Goal: Task Accomplishment & Management: Use online tool/utility

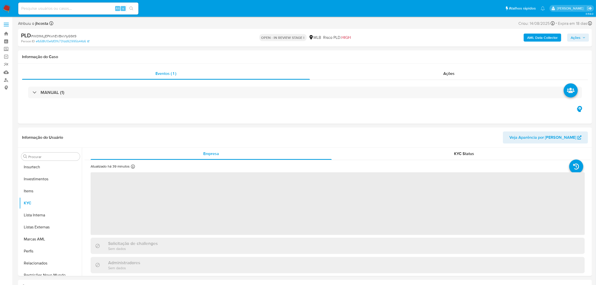
scroll to position [235, 0]
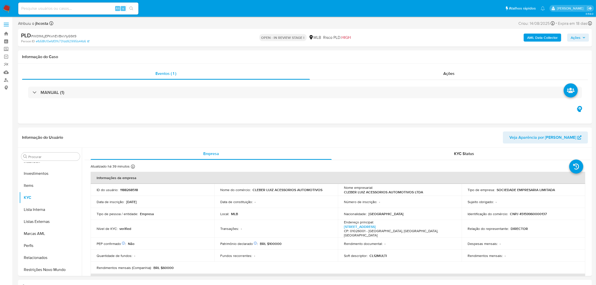
select select "10"
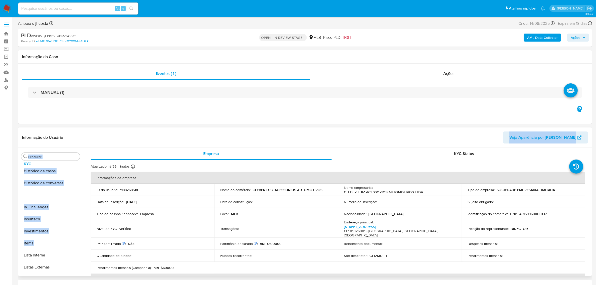
scroll to position [0, 0]
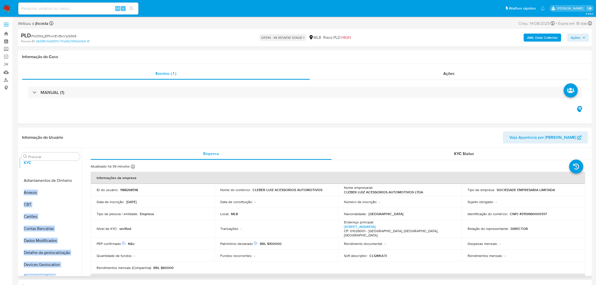
drag, startPoint x: 74, startPoint y: 198, endPoint x: 75, endPoint y: 163, distance: 35.1
click at [75, 163] on ul "Adiantamentos de Dinheiro Anexos CBT Cartões Contas Bancárias Dados Modificados…" at bounding box center [50, 219] width 63 height 113
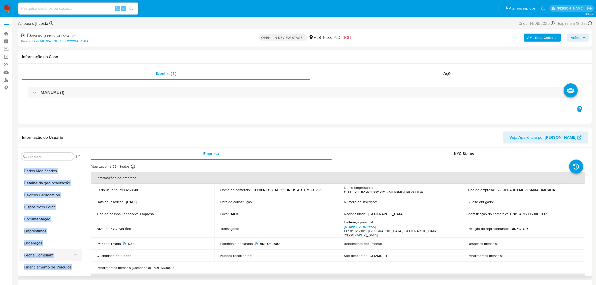
scroll to position [125, 0]
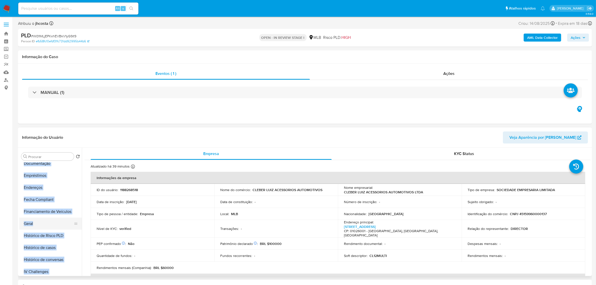
click at [70, 223] on button "Geral" at bounding box center [48, 224] width 59 height 12
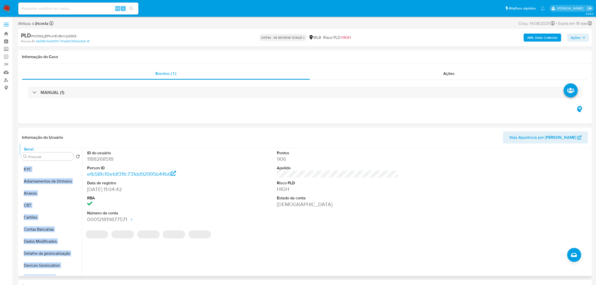
scroll to position [0, 0]
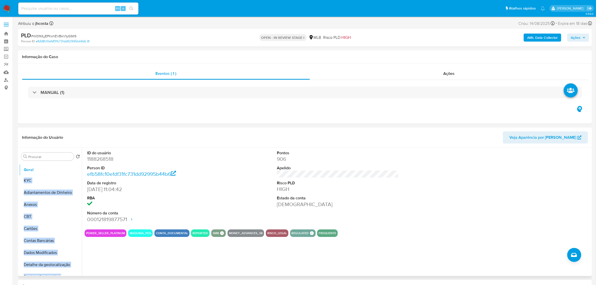
click at [51, 170] on ul "KYC Adiantamentos de Dinheiro Anexos CBT Cartões Contas Bancárias Dados Modific…" at bounding box center [50, 219] width 63 height 113
drag, startPoint x: 76, startPoint y: 206, endPoint x: 74, endPoint y: 192, distance: 14.6
click at [74, 192] on ul "Geral KYC Adiantamentos de Dinheiro Anexos CBT Cartões Contas Bancárias Dados M…" at bounding box center [50, 219] width 63 height 113
click at [74, 218] on icon at bounding box center [76, 217] width 4 height 4
click at [71, 204] on ul "Geral KYC Documentação Adiantamentos de Dinheiro Anexos CBT Cartões Contas Banc…" at bounding box center [50, 219] width 63 height 113
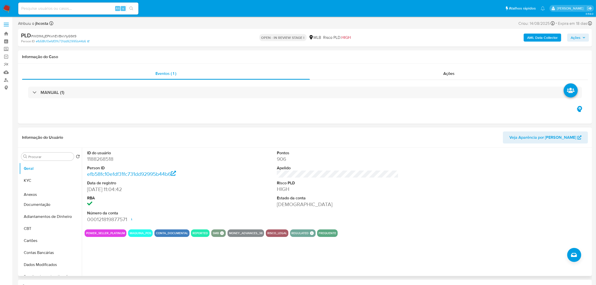
drag, startPoint x: 74, startPoint y: 205, endPoint x: 71, endPoint y: 194, distance: 10.9
click at [71, 194] on ul "Geral KYC Documentação Anexos Adiantamentos de Dinheiro CBT Cartões Contas Banc…" at bounding box center [50, 219] width 63 height 113
drag, startPoint x: 75, startPoint y: 217, endPoint x: 70, endPoint y: 220, distance: 5.0
click at [70, 220] on ul "Geral KYC Anexos Documentação Adiantamentos de Dinheiro CBT Cartões Contas Banc…" at bounding box center [50, 219] width 63 height 113
click at [68, 230] on ul "Geral KYC Anexos Documentação Histórico de casos Adiantamentos de Dinheiro CBT …" at bounding box center [50, 219] width 63 height 113
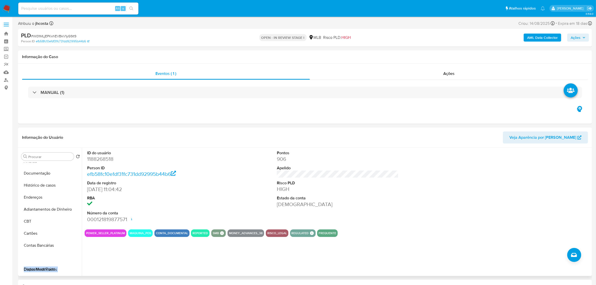
scroll to position [32, 0]
drag, startPoint x: 75, startPoint y: 216, endPoint x: 75, endPoint y: 211, distance: 4.6
click at [75, 211] on ul "Geral KYC Anexos Documentação Histórico de casos Endereços Adiantamentos de Din…" at bounding box center [50, 219] width 63 height 113
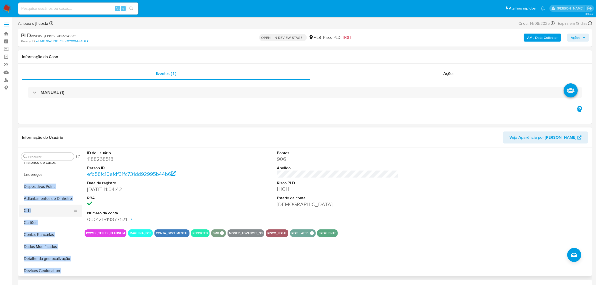
scroll to position [63, 0]
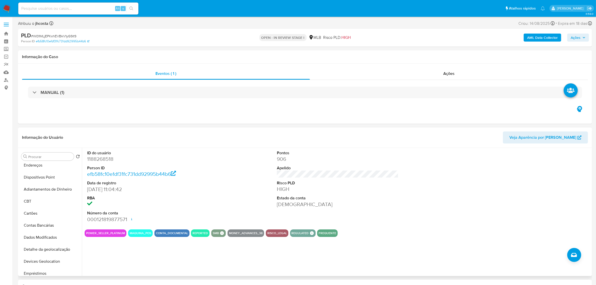
click at [101, 259] on div "ID do usuário 1188268518 Person ID efb58fc10efdf31fc731dd92995b44b6 Data de reg…" at bounding box center [336, 212] width 509 height 128
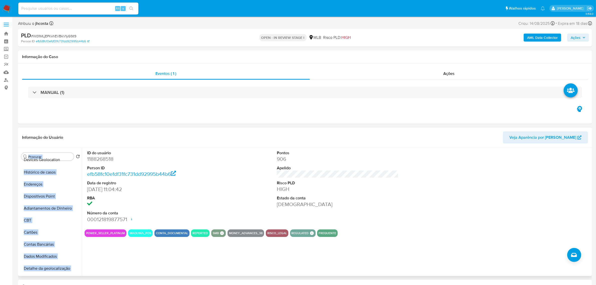
scroll to position [0, 0]
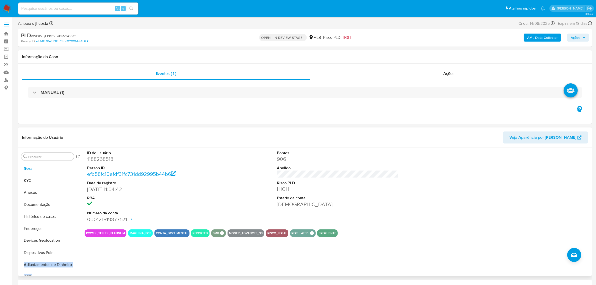
drag, startPoint x: 75, startPoint y: 231, endPoint x: 73, endPoint y: 241, distance: 10.1
click at [73, 241] on ul "Geral KYC Anexos Documentação Histórico de casos Endereços Dispositivos Point A…" at bounding box center [50, 219] width 63 height 113
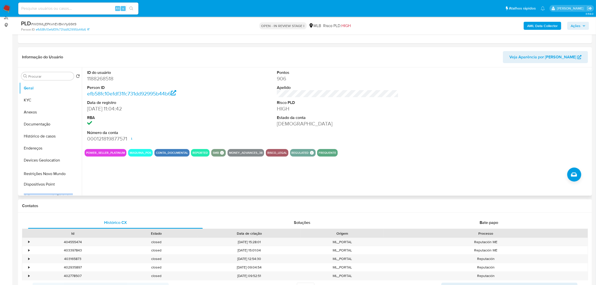
drag, startPoint x: 74, startPoint y: 187, endPoint x: 81, endPoint y: 173, distance: 15.9
click at [81, 173] on ul "Geral KYC Anexos Documentação Histórico de casos Endereços Devices Geolocation …" at bounding box center [50, 138] width 63 height 113
click at [127, 189] on div "ID do usuário 1188268518 Person ID efb58fc10efdf31fc731dd92995b44b6 Data de reg…" at bounding box center [336, 131] width 509 height 128
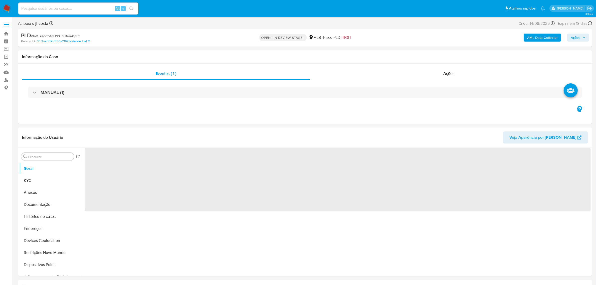
select select "10"
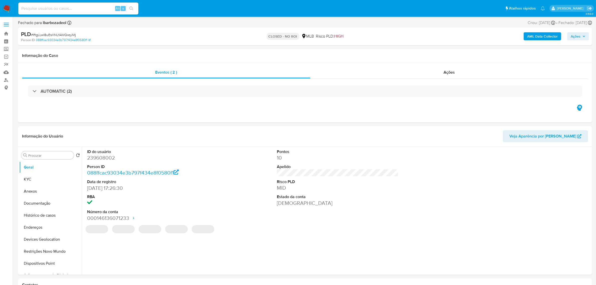
select select "10"
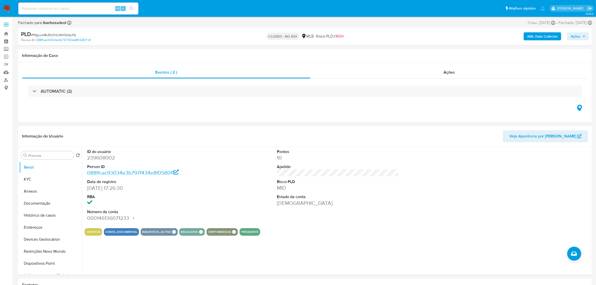
click at [6, 6] on img at bounding box center [7, 8] width 9 height 9
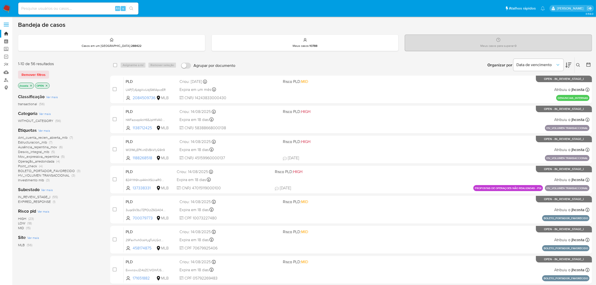
click at [46, 130] on span "Ver mais" at bounding box center [44, 130] width 12 height 5
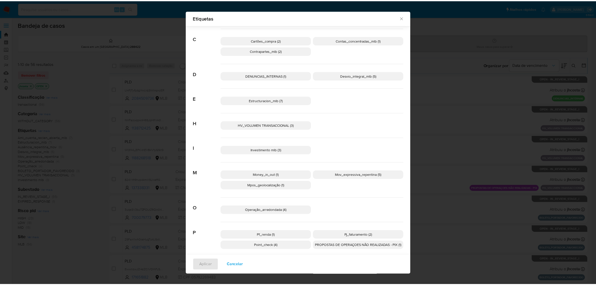
scroll to position [86, 0]
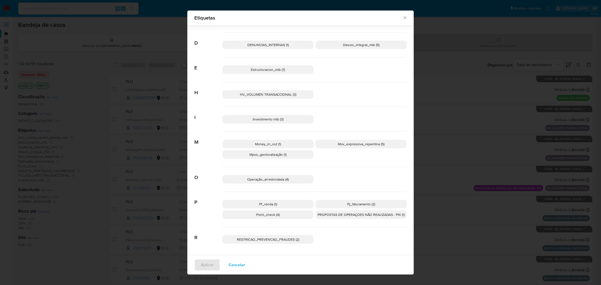
click at [272, 203] on span "Pf_renda (1)" at bounding box center [268, 204] width 18 height 5
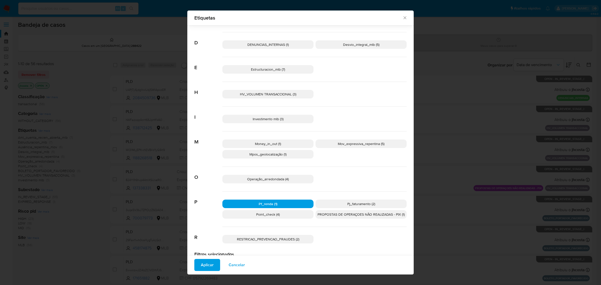
click at [203, 269] on span "Aplicar" at bounding box center [207, 264] width 13 height 11
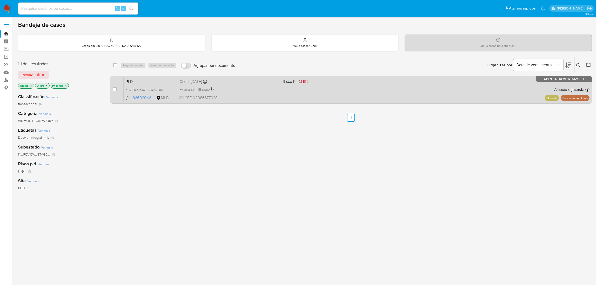
click at [222, 98] on span "CPF 02086677928" at bounding box center [230, 98] width 100 height 6
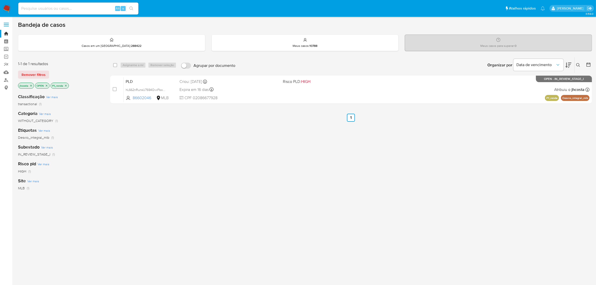
click at [66, 85] on icon "close-filter" at bounding box center [66, 86] width 2 height 2
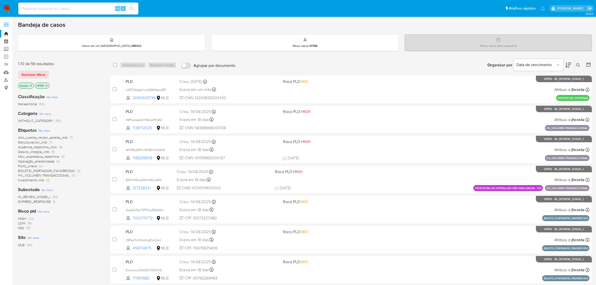
click at [31, 84] on icon "close-filter" at bounding box center [31, 85] width 3 height 3
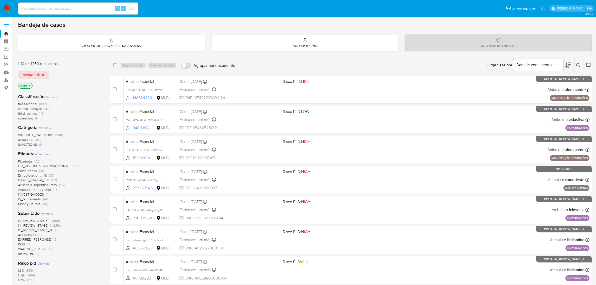
click at [4, 8] on img at bounding box center [7, 8] width 9 height 9
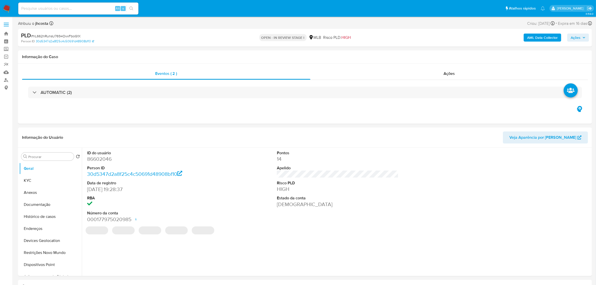
select select "10"
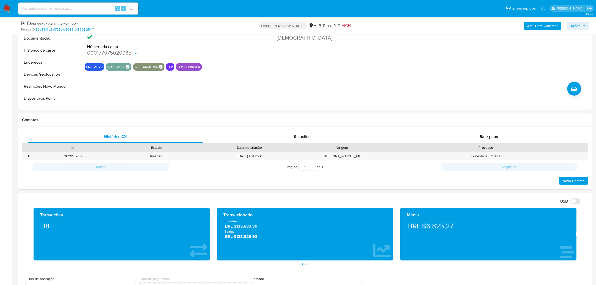
scroll to position [63, 0]
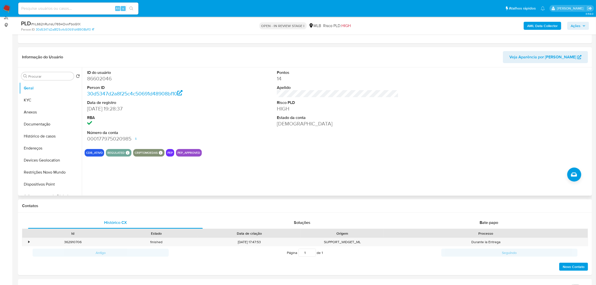
drag, startPoint x: 183, startPoint y: 150, endPoint x: 217, endPoint y: 150, distance: 34.1
click at [217, 150] on div "CDB_ATIVO REGULATED REGULATED MLB BACEN COMPLIES LEGACY Mark Id MLB_BACEN Compl…" at bounding box center [338, 153] width 506 height 8
click at [53, 136] on button "Histórico de casos" at bounding box center [48, 136] width 59 height 12
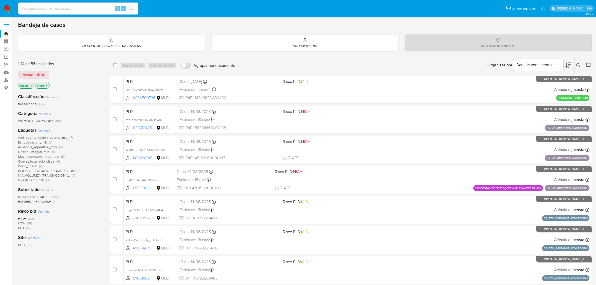
click at [55, 157] on span "Mov_expressiva_repentina" at bounding box center [38, 156] width 41 height 5
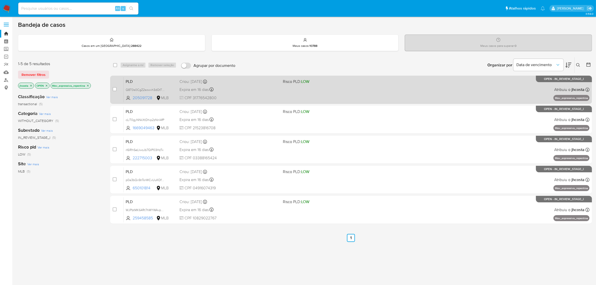
click at [248, 83] on div "Criou: 12/08/2025 Criou: 12/08/2025 00:29:02" at bounding box center [230, 82] width 100 height 6
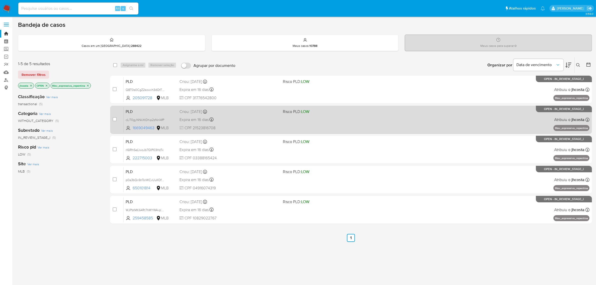
click at [238, 118] on div "Expira em 16 dias Expira em 26/09/2025 00:27:07" at bounding box center [230, 119] width 100 height 7
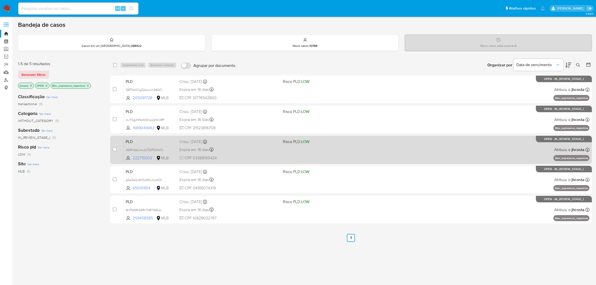
click at [237, 143] on div "Criou: 12/08/2025 Criou: 12/08/2025 00:24:09" at bounding box center [230, 142] width 100 height 6
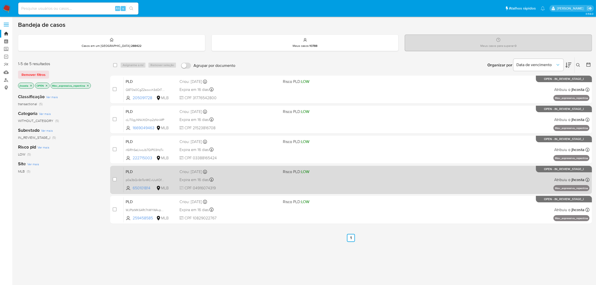
click at [252, 170] on div "Criou: 12/08/2025 Criou: 12/08/2025 00:20:45" at bounding box center [230, 172] width 100 height 6
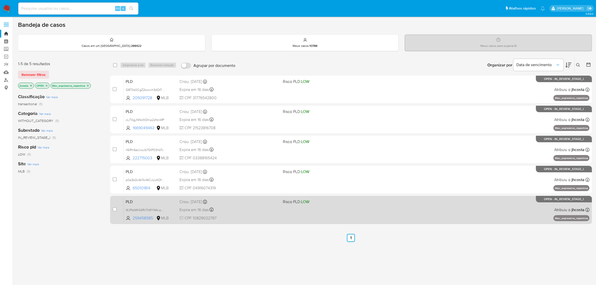
click at [275, 199] on div "Criou: 12/08/2025 Criou: 12/08/2025 00:19:46" at bounding box center [230, 202] width 100 height 6
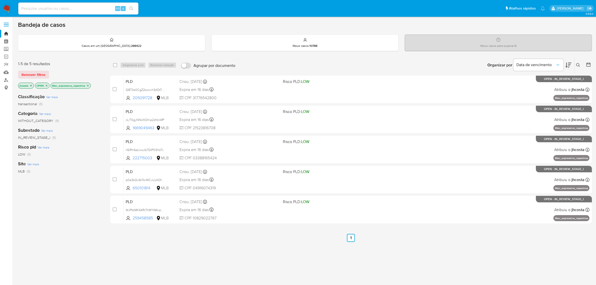
click at [88, 86] on icon "close-filter" at bounding box center [87, 85] width 3 height 3
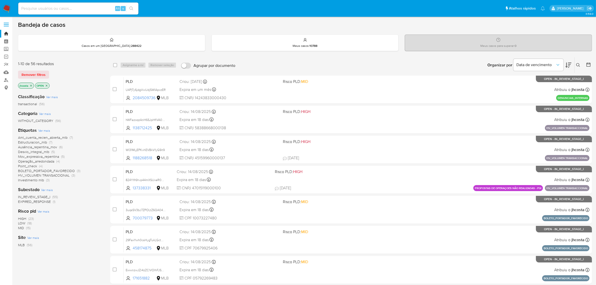
click at [53, 162] on span "Operação_arredondada" at bounding box center [36, 161] width 36 height 5
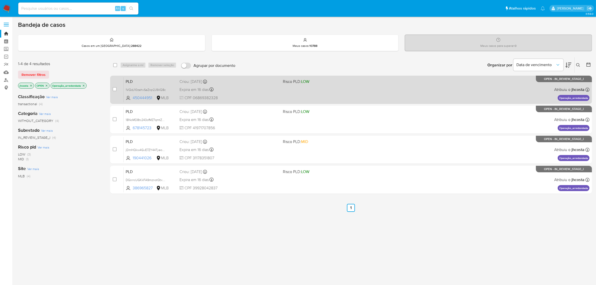
click at [254, 85] on div "PLD 1VQdJ10zehvSeZrqr2J9VQ8c 450444951 MLB Risco PLD: LOW Criou: 12/08/2025 Cri…" at bounding box center [357, 89] width 466 height 25
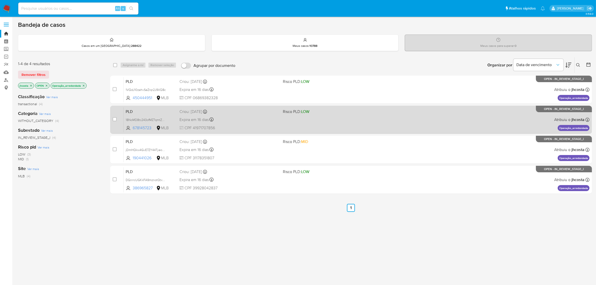
click at [249, 111] on div "Criou: 12/08/2025 Criou: 12/08/2025 00:22:38" at bounding box center [230, 112] width 100 height 6
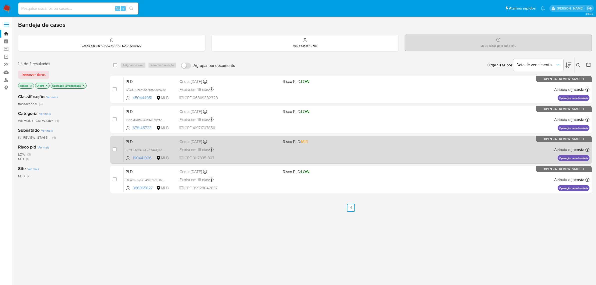
click at [243, 144] on div "PLD jDmHQkw4GvE7ZY44Tyeotf2L 190441026 MLB Risco PLD: MID Criou: 12/08/2025 Cri…" at bounding box center [357, 149] width 466 height 25
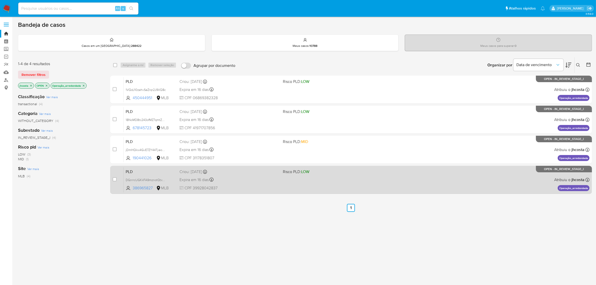
click at [244, 182] on div "Expira em 16 dias Expira em 26/09/2025 00:12:23" at bounding box center [230, 179] width 100 height 7
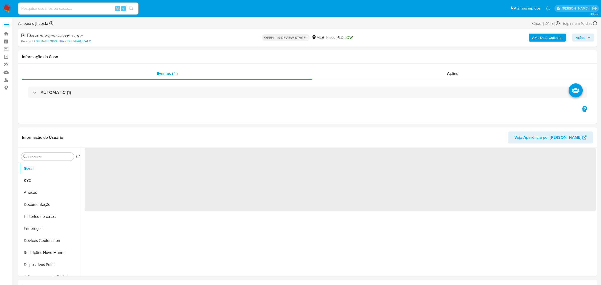
select select "10"
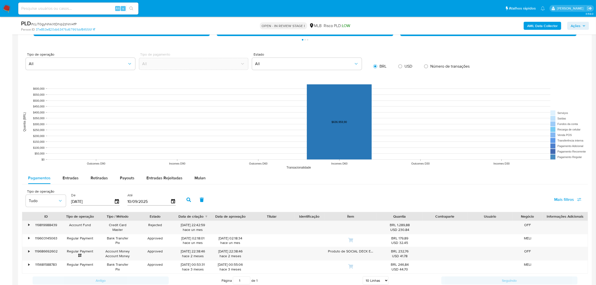
drag, startPoint x: 194, startPoint y: 179, endPoint x: 189, endPoint y: 171, distance: 9.9
click at [195, 179] on span "Mulan" at bounding box center [200, 178] width 11 height 6
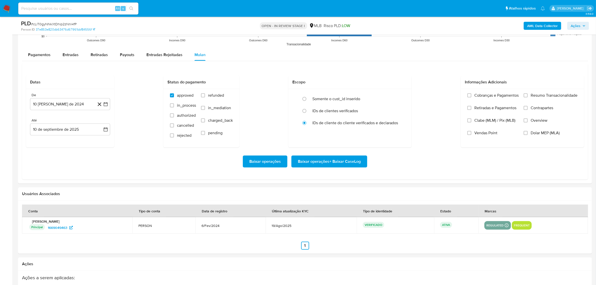
scroll to position [563, 0]
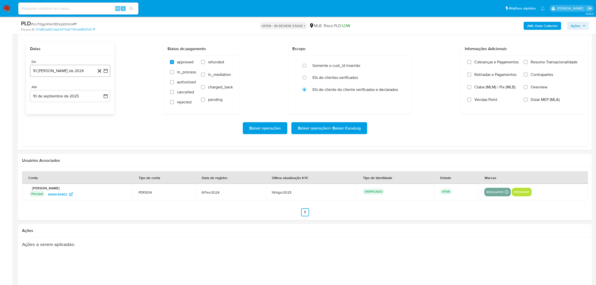
click at [77, 70] on button "10 [PERSON_NAME] de 2024" at bounding box center [70, 71] width 80 height 12
click at [82, 88] on icon "Seleccionar mes y año" at bounding box center [82, 89] width 4 height 4
click at [103, 87] on div "2024 2024 ene feb mar abr may jun jul ago sep oct nov dic" at bounding box center [69, 120] width 79 height 85
click at [98, 88] on icon "Año siguiente" at bounding box center [100, 89] width 6 height 6
click at [46, 136] on span "[DATE]" at bounding box center [48, 135] width 11 height 4
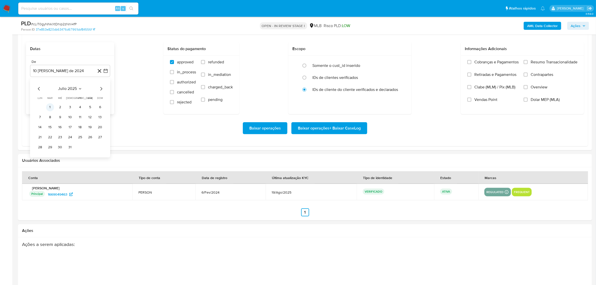
click at [49, 104] on button "1" at bounding box center [50, 107] width 8 height 8
click at [552, 64] on span "Resumo Transacionalidade" at bounding box center [554, 62] width 47 height 5
click at [528, 64] on input "Resumo Transacionalidade" at bounding box center [526, 62] width 4 height 4
click at [341, 126] on span "Baixar operações + Baixar CaseLog" at bounding box center [329, 128] width 63 height 11
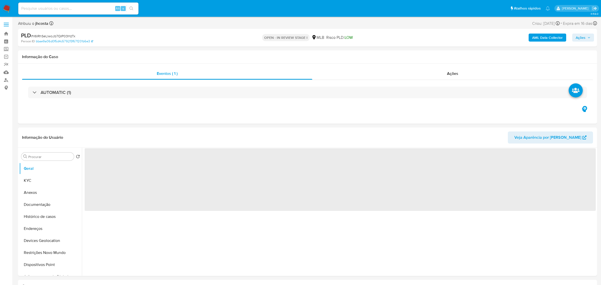
select select "10"
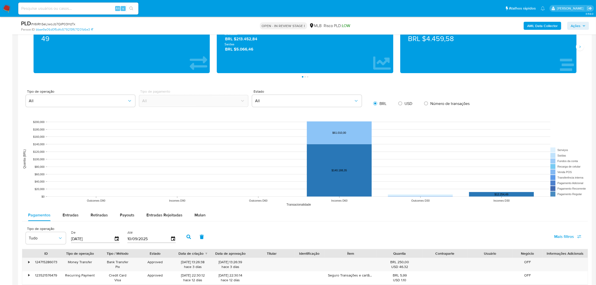
scroll to position [407, 0]
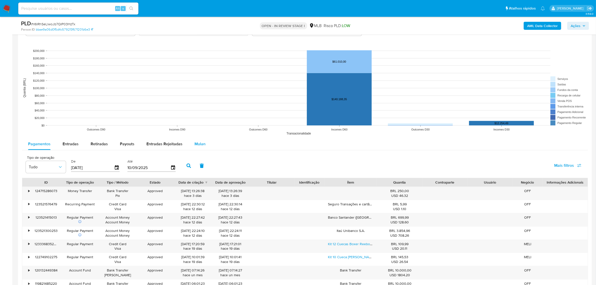
click at [195, 143] on span "Mulan" at bounding box center [200, 144] width 11 height 6
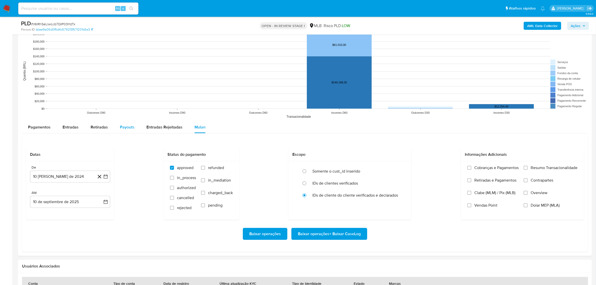
scroll to position [438, 0]
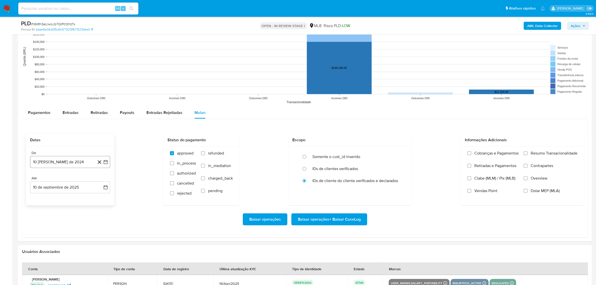
click at [67, 158] on button "10 [PERSON_NAME] de 2024" at bounding box center [70, 162] width 80 height 12
click at [78, 179] on span "agosto 2024" at bounding box center [67, 180] width 23 height 5
click at [100, 179] on icon "Año siguiente" at bounding box center [100, 180] width 6 height 6
click at [50, 226] on button "[DATE]" at bounding box center [48, 226] width 14 height 8
click at [48, 200] on button "1" at bounding box center [50, 199] width 8 height 8
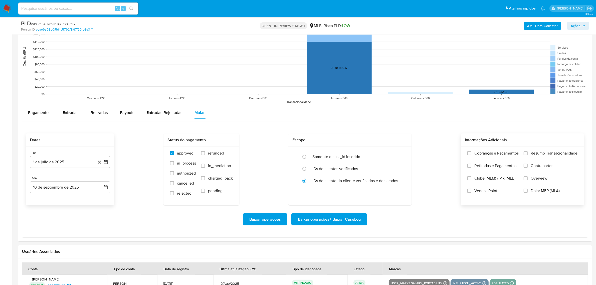
click at [523, 153] on div "Cobranças e Pagamentos Retiradas e Pagamentos Clabe (MLM) / Pix (MLB) Vendas Po…" at bounding box center [522, 176] width 115 height 50
click at [525, 154] on input "Resumo Transacionalidade" at bounding box center [526, 153] width 4 height 4
click at [317, 219] on span "Baixar operações + Baixar CaseLog" at bounding box center [329, 219] width 63 height 11
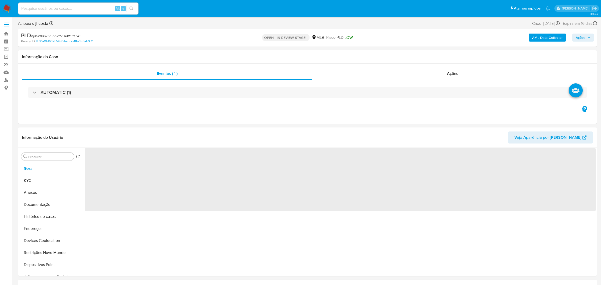
select select "10"
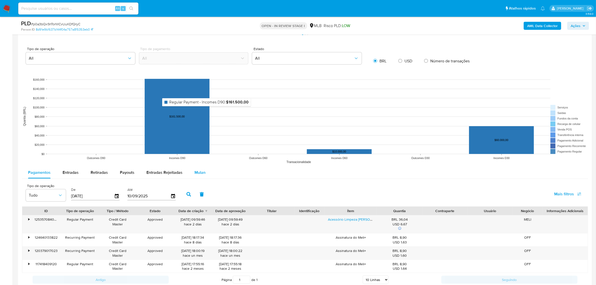
scroll to position [407, 0]
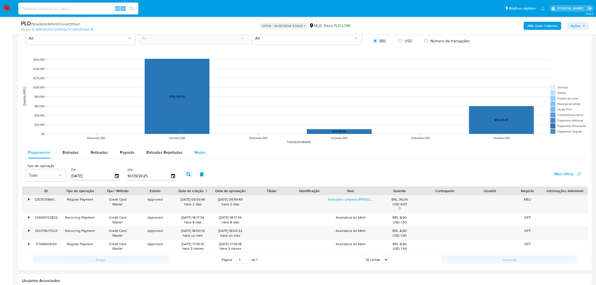
click at [201, 150] on span "Mulan" at bounding box center [200, 152] width 11 height 6
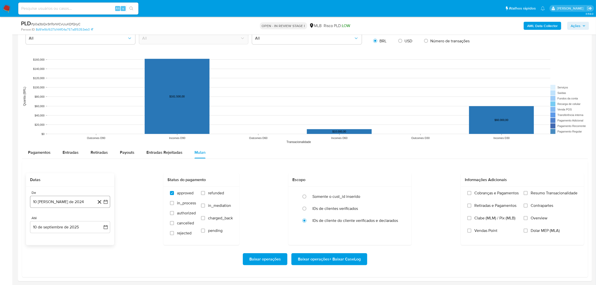
click at [48, 202] on button "10 [PERSON_NAME] de 2024" at bounding box center [70, 202] width 80 height 12
click at [79, 126] on button "agosto 2024" at bounding box center [70, 125] width 28 height 5
click at [99, 120] on icon "Año siguiente" at bounding box center [100, 120] width 6 height 6
click at [48, 166] on span "[DATE]" at bounding box center [48, 166] width 11 height 4
click at [48, 143] on button "1" at bounding box center [50, 144] width 8 height 8
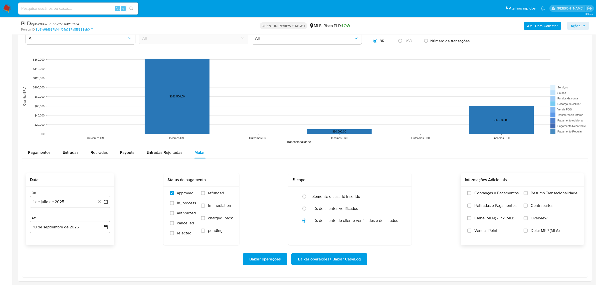
click at [552, 193] on span "Resumo Transacionalidade" at bounding box center [554, 193] width 47 height 5
click at [528, 193] on input "Resumo Transacionalidade" at bounding box center [526, 193] width 4 height 4
click at [318, 258] on span "Baixar operações + Baixar CaseLog" at bounding box center [329, 259] width 63 height 11
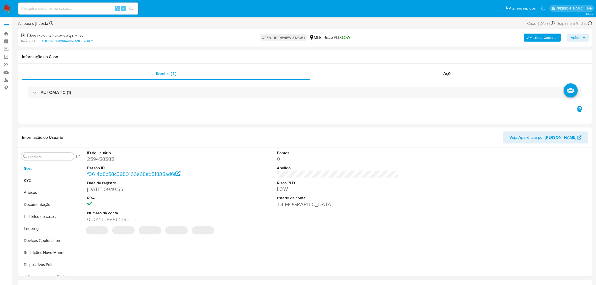
select select "10"
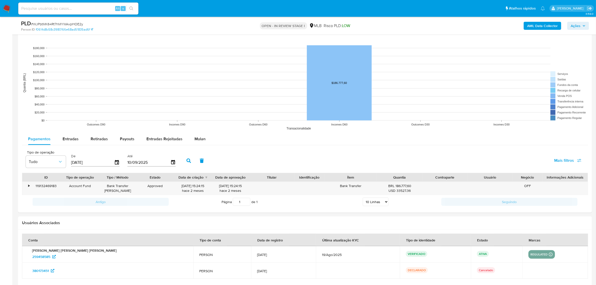
scroll to position [469, 0]
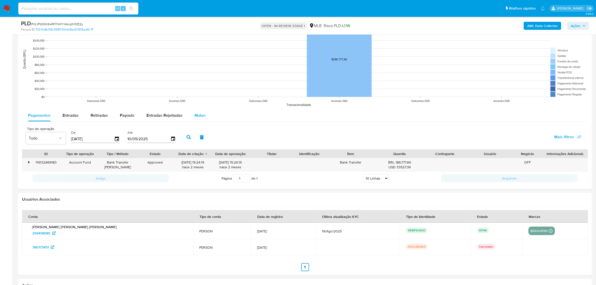
click at [204, 116] on button "Mulan" at bounding box center [200, 115] width 23 height 12
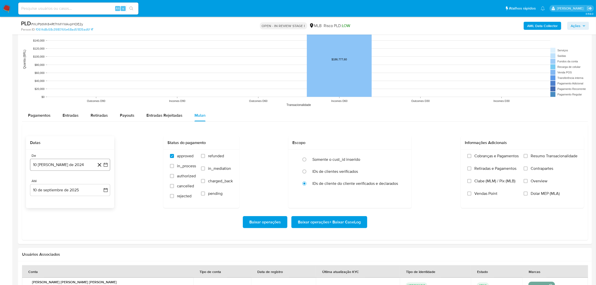
click at [67, 164] on button "[DATE]" at bounding box center [70, 165] width 80 height 12
click at [79, 181] on button "agosto 2024" at bounding box center [70, 182] width 28 height 5
click at [100, 182] on icon "Año siguiente" at bounding box center [100, 183] width 6 height 6
click at [50, 229] on button "[DATE]" at bounding box center [48, 229] width 14 height 8
click at [52, 201] on button "1" at bounding box center [50, 201] width 8 height 8
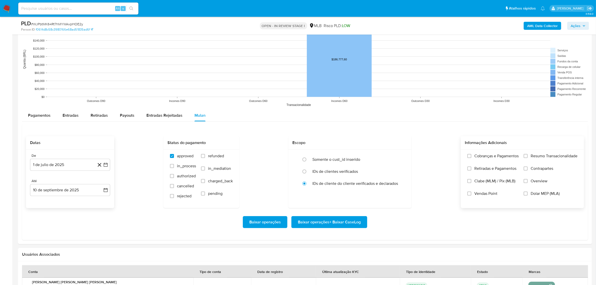
click at [541, 158] on span "Resumo Transacionalidade" at bounding box center [554, 155] width 47 height 5
click at [528, 158] on input "Resumo Transacionalidade" at bounding box center [526, 156] width 4 height 4
click at [343, 219] on span "Baixar operações + Baixar CaseLog" at bounding box center [329, 222] width 63 height 11
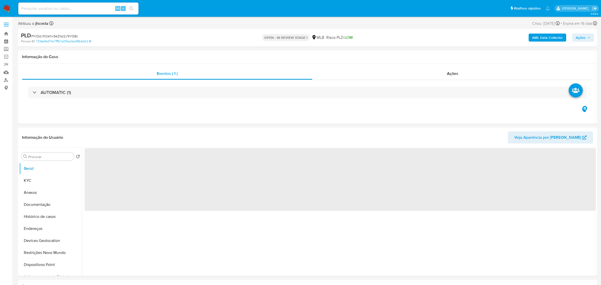
select select "10"
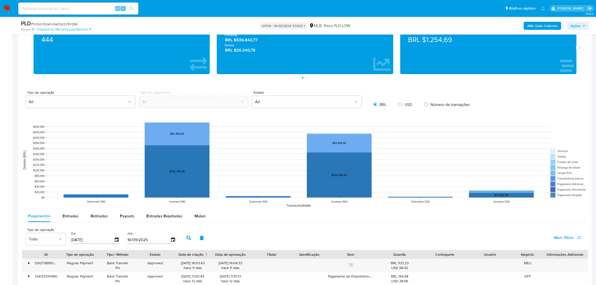
scroll to position [376, 0]
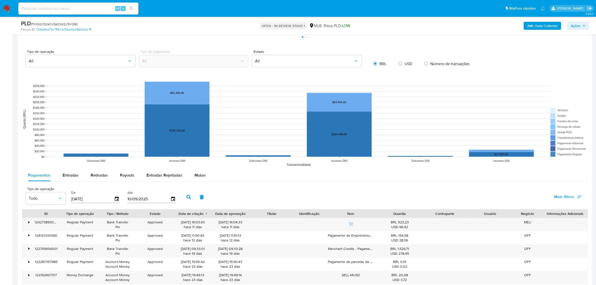
click at [206, 184] on div "Pagamentos Entradas Retiradas Payouts Entradas Rejeitadas Mulan Tipo de operaçã…" at bounding box center [305, 268] width 566 height 199
click at [201, 176] on span "Mulan" at bounding box center [200, 175] width 11 height 6
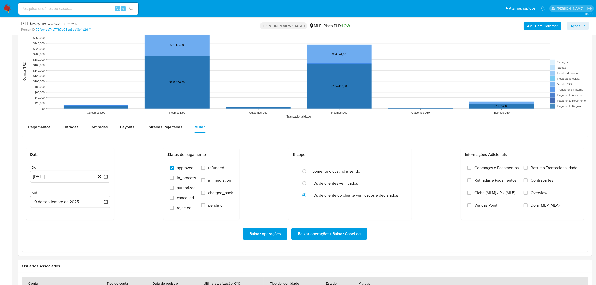
scroll to position [469, 0]
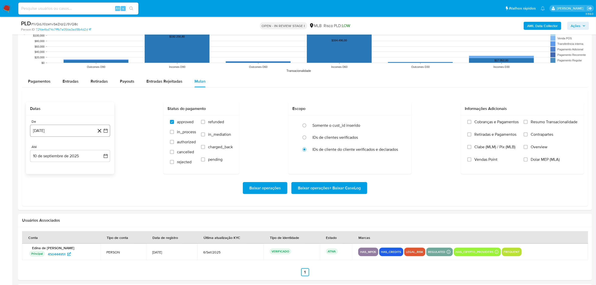
click at [73, 134] on button "[DATE]" at bounding box center [70, 131] width 80 height 12
click at [73, 150] on span "agosto 2024" at bounding box center [67, 148] width 23 height 5
click at [100, 147] on icon "Año siguiente" at bounding box center [100, 149] width 6 height 6
click at [47, 198] on button "[DATE]" at bounding box center [48, 195] width 14 height 8
drag, startPoint x: 50, startPoint y: 169, endPoint x: 66, endPoint y: 168, distance: 15.8
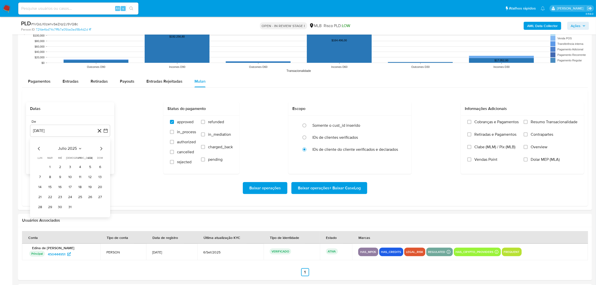
click at [50, 168] on button "1" at bounding box center [50, 167] width 8 height 8
click at [567, 119] on div "Cobranças e Pagamentos Retiradas e Pagamentos Clabe (MLM) / Pix (MLB) Vendas Po…" at bounding box center [522, 144] width 123 height 58
click at [559, 125] on label "Resumo Transacionalidade" at bounding box center [551, 125] width 54 height 13
click at [528, 124] on input "Resumo Transacionalidade" at bounding box center [526, 122] width 4 height 4
click at [349, 185] on span "Baixar operações + Baixar CaseLog" at bounding box center [329, 188] width 63 height 11
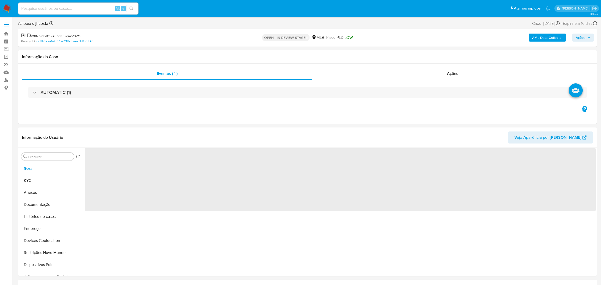
select select "10"
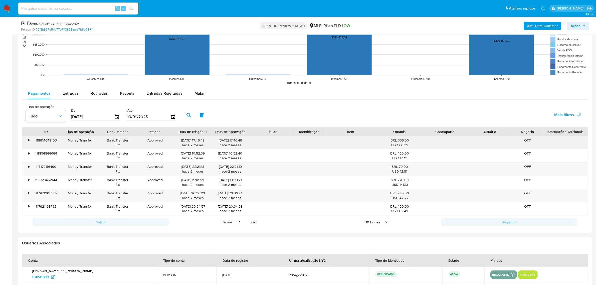
scroll to position [532, 0]
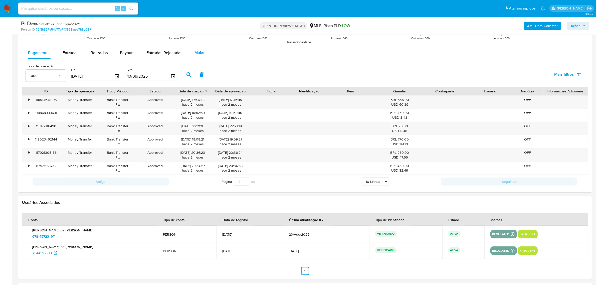
click at [198, 53] on span "Mulan" at bounding box center [200, 53] width 11 height 6
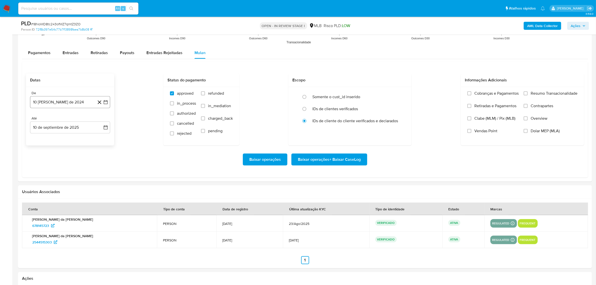
click at [53, 101] on button "10 [PERSON_NAME] de 2024" at bounding box center [70, 102] width 80 height 12
click at [73, 119] on span "agosto 2024" at bounding box center [67, 119] width 23 height 5
click at [100, 123] on icon "Año siguiente" at bounding box center [100, 120] width 6 height 6
click at [51, 169] on button "[DATE]" at bounding box center [48, 166] width 14 height 8
click at [53, 138] on button "1" at bounding box center [50, 138] width 8 height 8
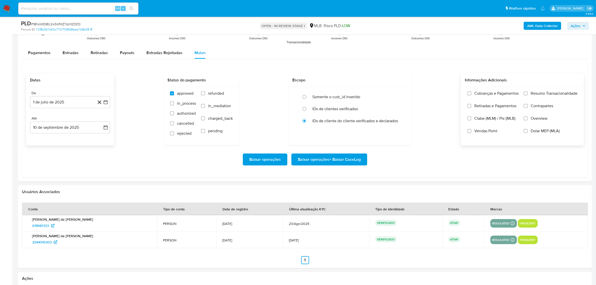
click at [551, 94] on span "Resumo Transacionalidade" at bounding box center [554, 93] width 47 height 5
click at [528, 94] on input "Resumo Transacionalidade" at bounding box center [526, 93] width 4 height 4
click at [348, 159] on span "Baixar operações + Baixar CaseLog" at bounding box center [329, 159] width 63 height 11
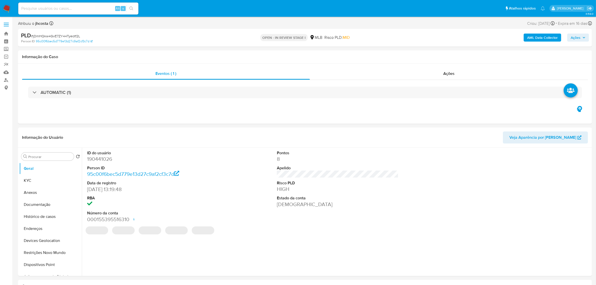
select select "10"
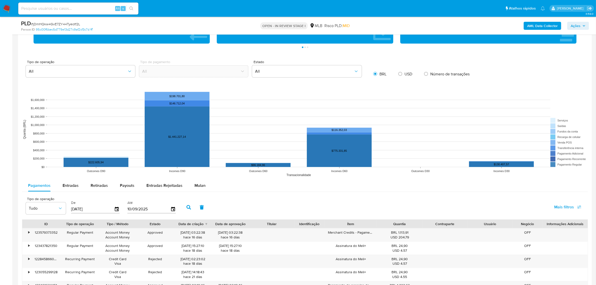
scroll to position [469, 0]
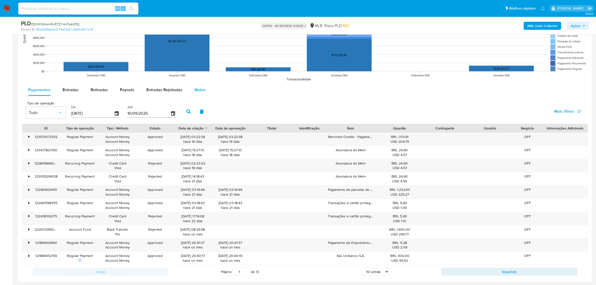
click at [197, 93] on span "Mulan" at bounding box center [200, 90] width 11 height 6
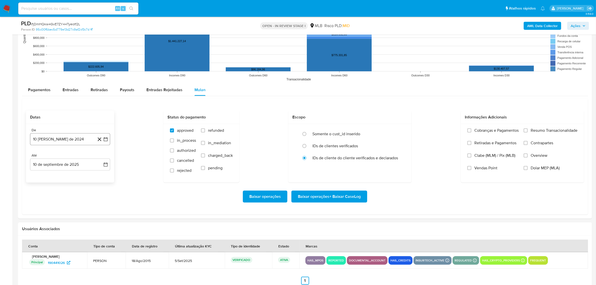
click at [63, 136] on button "10 [PERSON_NAME] de 2024" at bounding box center [70, 139] width 80 height 12
click at [82, 157] on icon "Seleccionar mes y año" at bounding box center [82, 157] width 4 height 4
click at [100, 159] on icon "Año siguiente" at bounding box center [100, 157] width 6 height 6
click at [48, 205] on span "[DATE]" at bounding box center [48, 204] width 11 height 4
click at [50, 176] on button "1" at bounding box center [50, 176] width 8 height 8
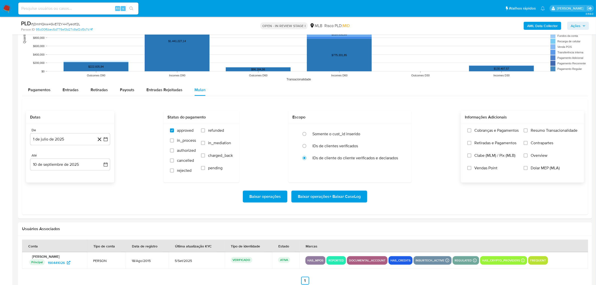
click at [550, 128] on span "Resumo Transacionalidade" at bounding box center [554, 130] width 47 height 5
click at [528, 128] on input "Resumo Transacionalidade" at bounding box center [526, 130] width 4 height 4
click at [346, 193] on span "Baixar operações + Baixar CaseLog" at bounding box center [329, 196] width 63 height 11
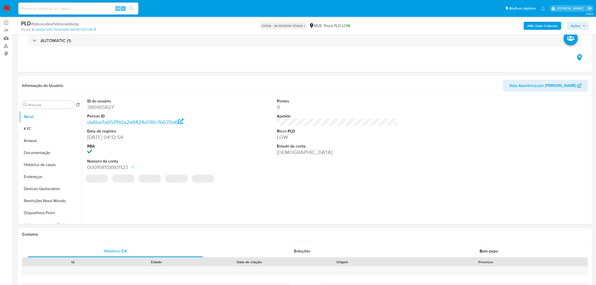
select select "10"
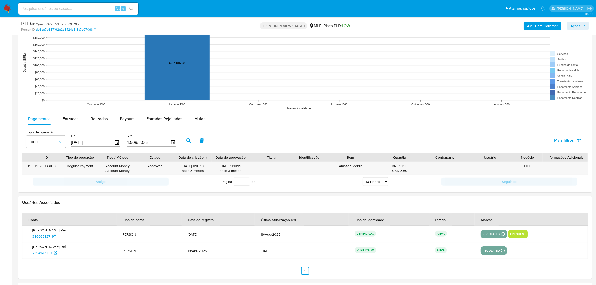
scroll to position [469, 0]
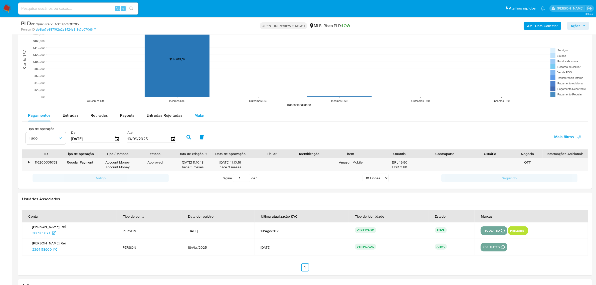
click at [204, 115] on button "Mulan" at bounding box center [200, 115] width 23 height 12
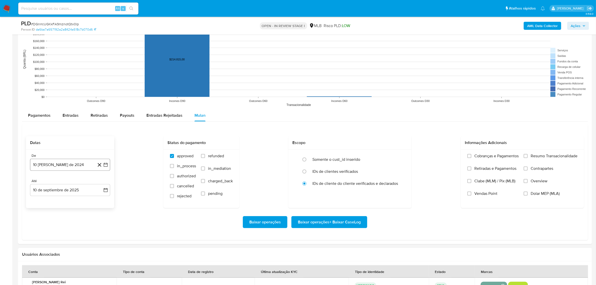
click at [63, 163] on button "10 [PERSON_NAME] de 2024" at bounding box center [70, 165] width 80 height 12
drag, startPoint x: 73, startPoint y: 180, endPoint x: 94, endPoint y: 183, distance: 21.3
click at [73, 180] on div "agosto 2024 agosto 2024 lun lunes mar martes mié miércoles jue jueves vie viern…" at bounding box center [70, 211] width 80 height 79
click at [79, 185] on span "agosto 2024" at bounding box center [67, 182] width 23 height 5
click at [98, 183] on icon "Año siguiente" at bounding box center [100, 183] width 6 height 6
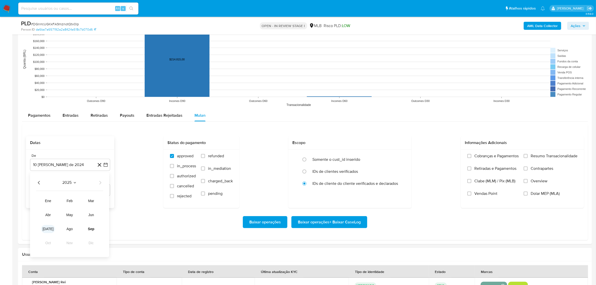
click at [49, 228] on span "[DATE]" at bounding box center [48, 229] width 11 height 4
click at [49, 196] on table "lun lunes mar martes mié miércoles jue jueves vie viernes sáb sábado dom doming…" at bounding box center [70, 217] width 68 height 55
click at [51, 202] on button "1" at bounding box center [50, 201] width 8 height 8
click at [555, 155] on span "Resumo Transacionalidade" at bounding box center [554, 155] width 47 height 5
click at [528, 155] on input "Resumo Transacionalidade" at bounding box center [526, 156] width 4 height 4
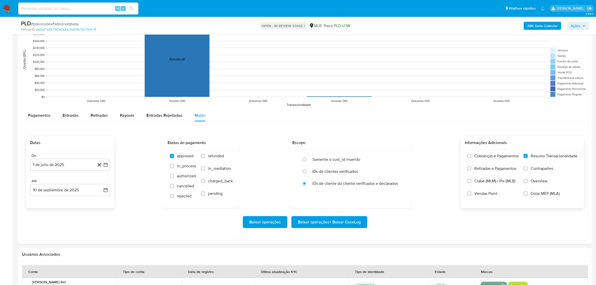
click at [343, 224] on span "Baixar operações + Baixar CaseLog" at bounding box center [329, 222] width 63 height 11
